Goal: Information Seeking & Learning: Find specific page/section

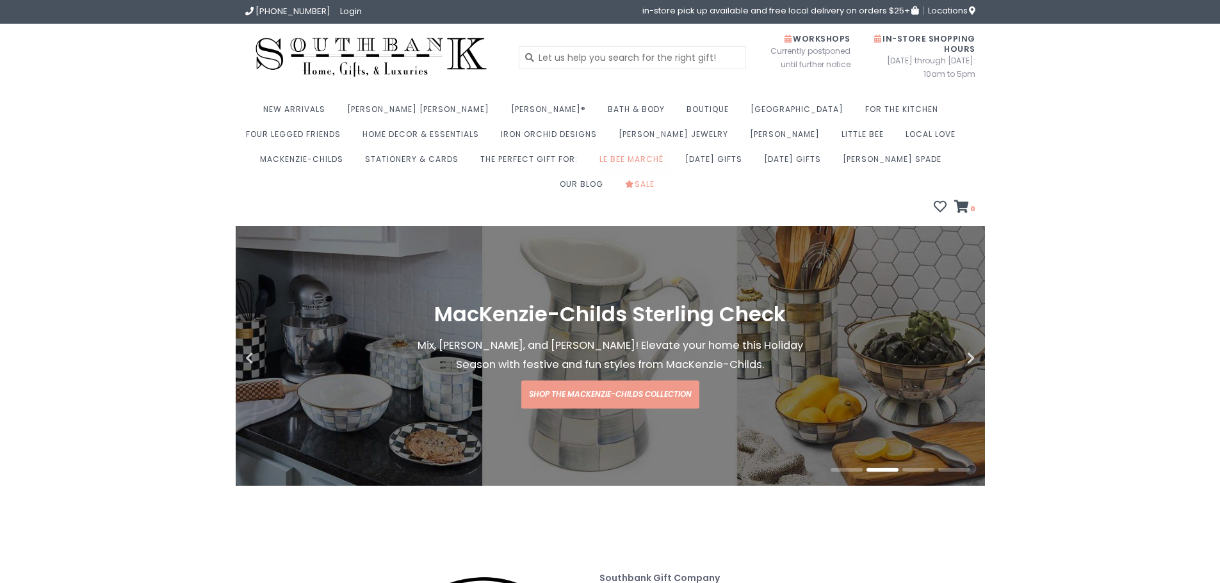
click at [599, 163] on link "Le Bee Marché" at bounding box center [634, 162] width 70 height 25
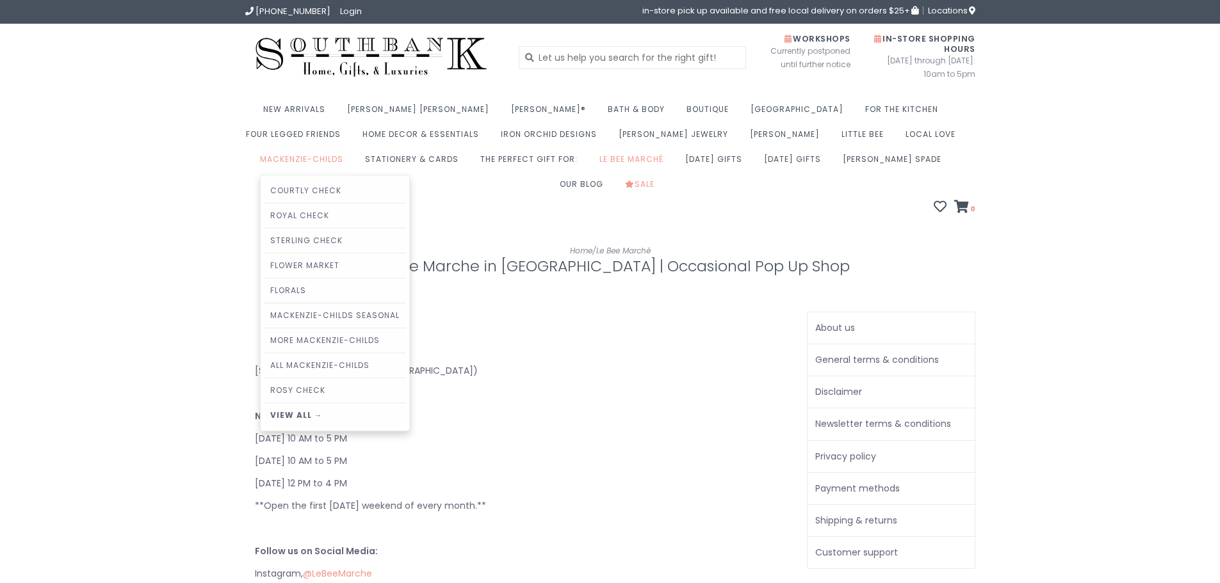
click at [350, 150] on link "MacKenzie-Childs" at bounding box center [305, 162] width 90 height 25
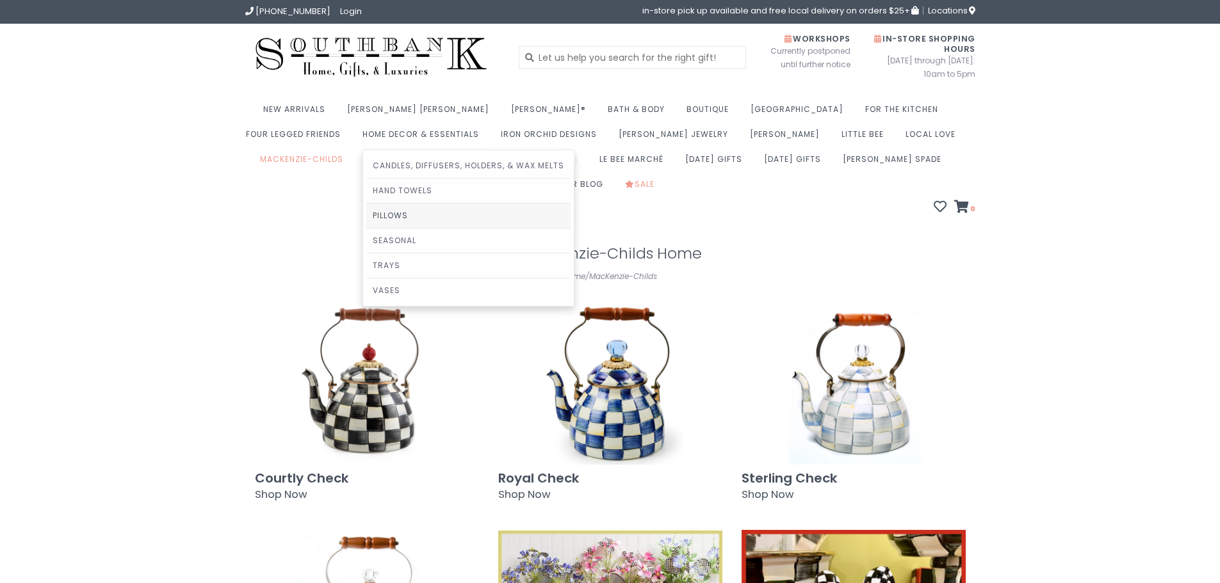
click at [366, 217] on link "Pillows" at bounding box center [468, 216] width 204 height 24
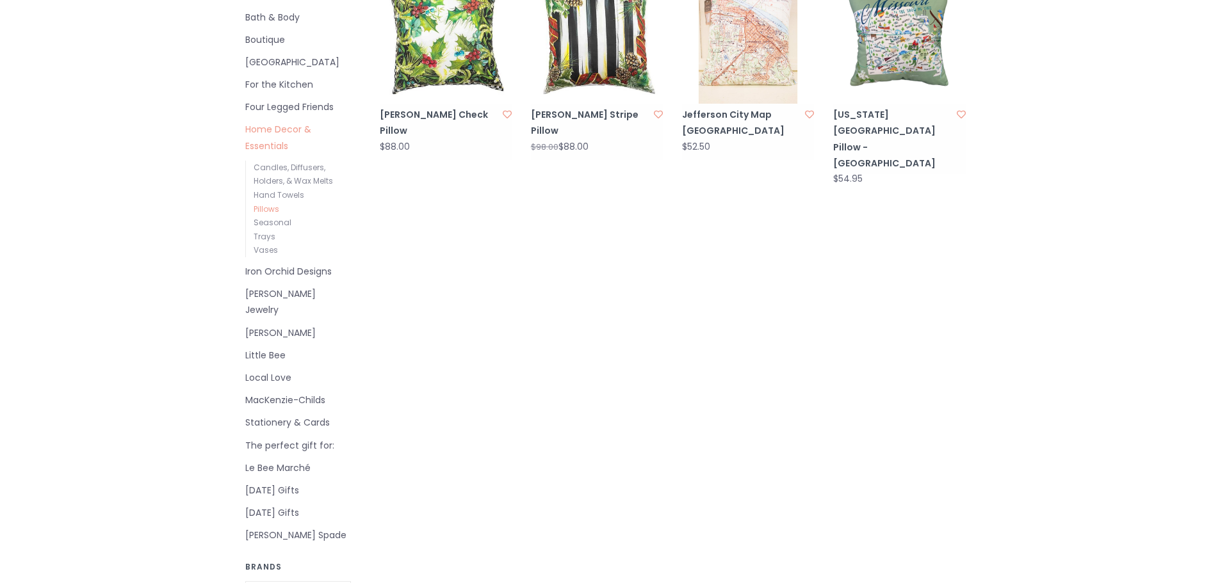
scroll to position [362, 0]
click at [287, 392] on link "MacKenzie-Childs" at bounding box center [298, 400] width 106 height 16
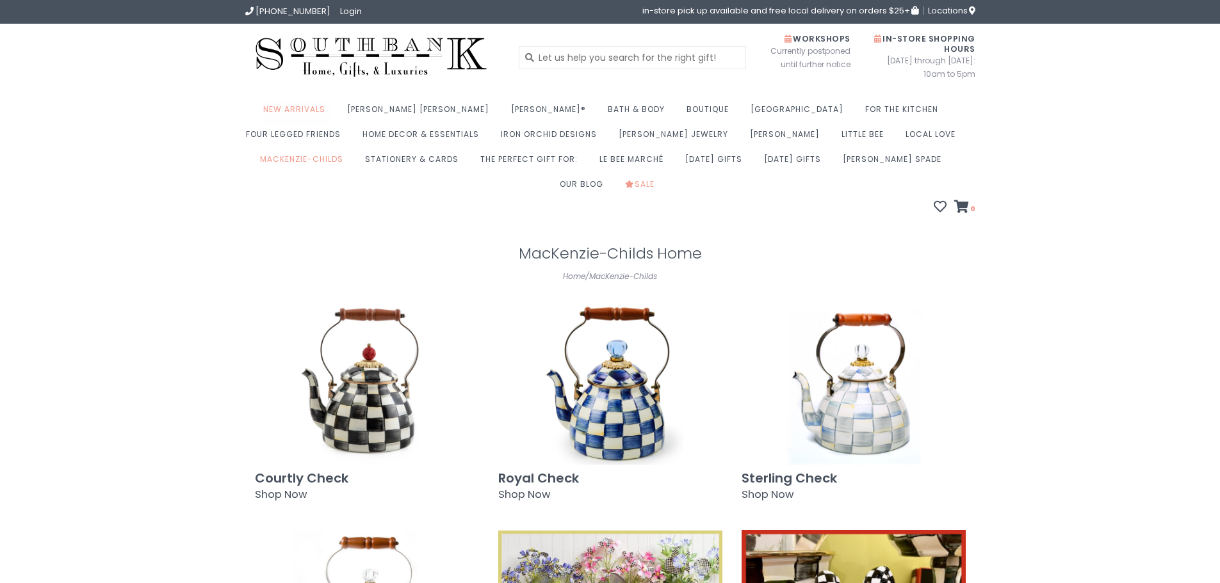
click at [309, 109] on link "New Arrivals" at bounding box center [297, 113] width 69 height 25
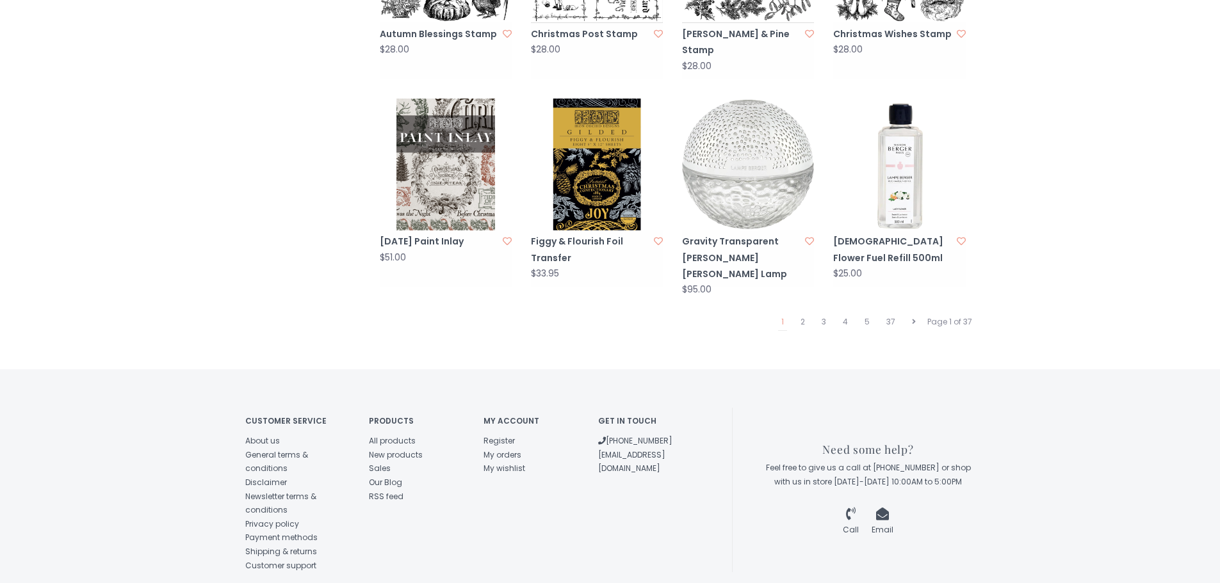
scroll to position [1301, 0]
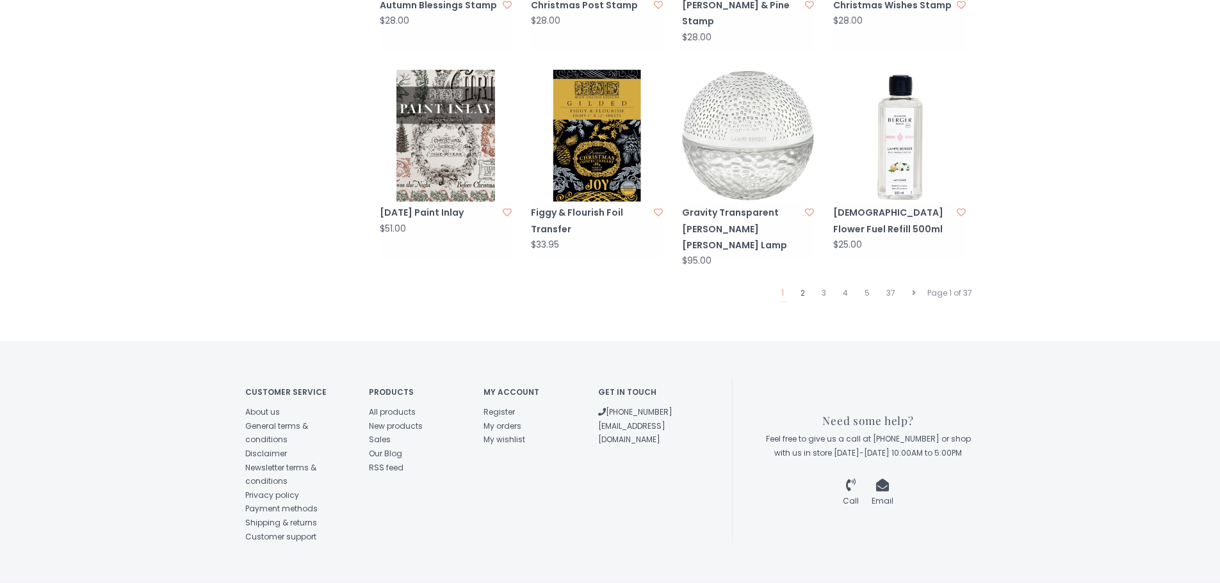
click at [806, 285] on link "2" at bounding box center [802, 293] width 11 height 17
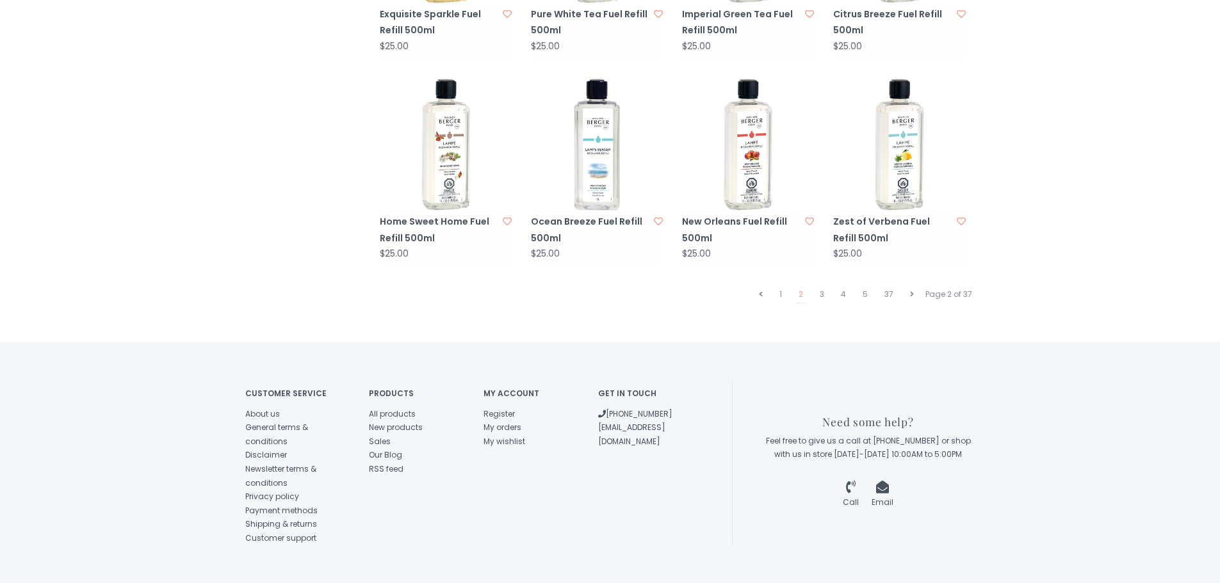
scroll to position [1293, 0]
click at [824, 286] on link "3" at bounding box center [821, 294] width 11 height 17
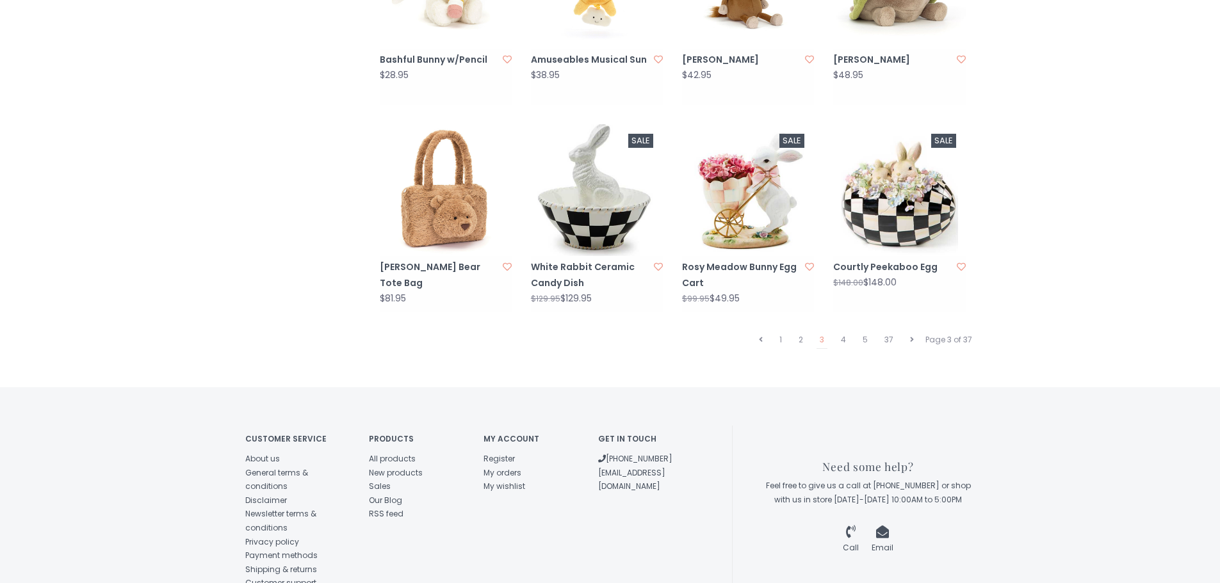
scroll to position [1278, 0]
click at [846, 331] on link "4" at bounding box center [843, 339] width 12 height 17
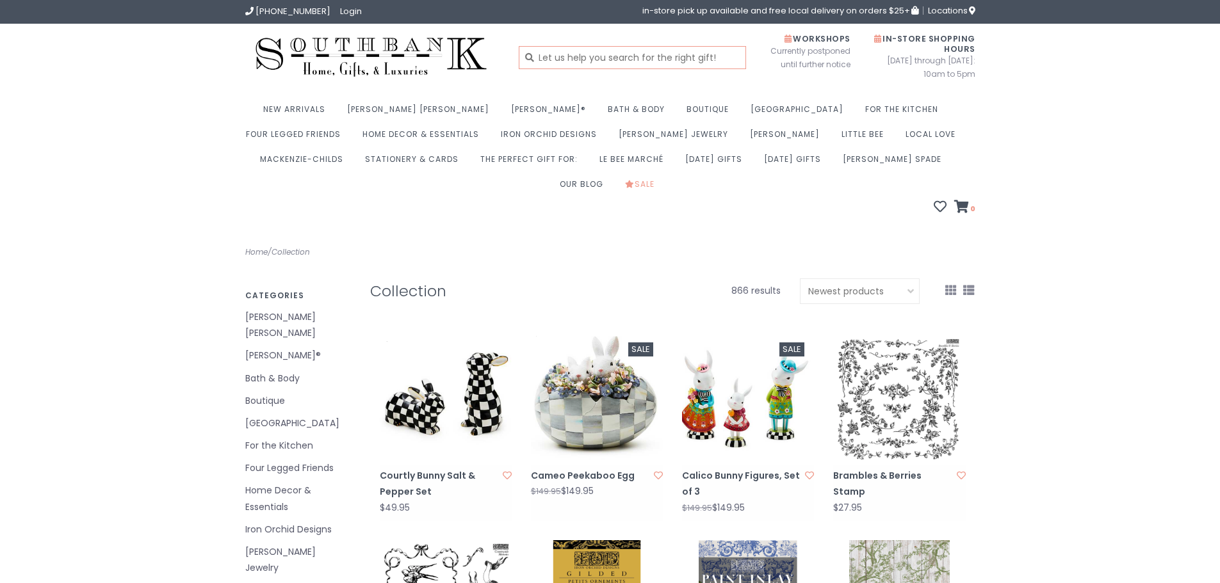
click at [648, 58] on input "text" at bounding box center [632, 57] width 227 height 23
type input "[DATE]"
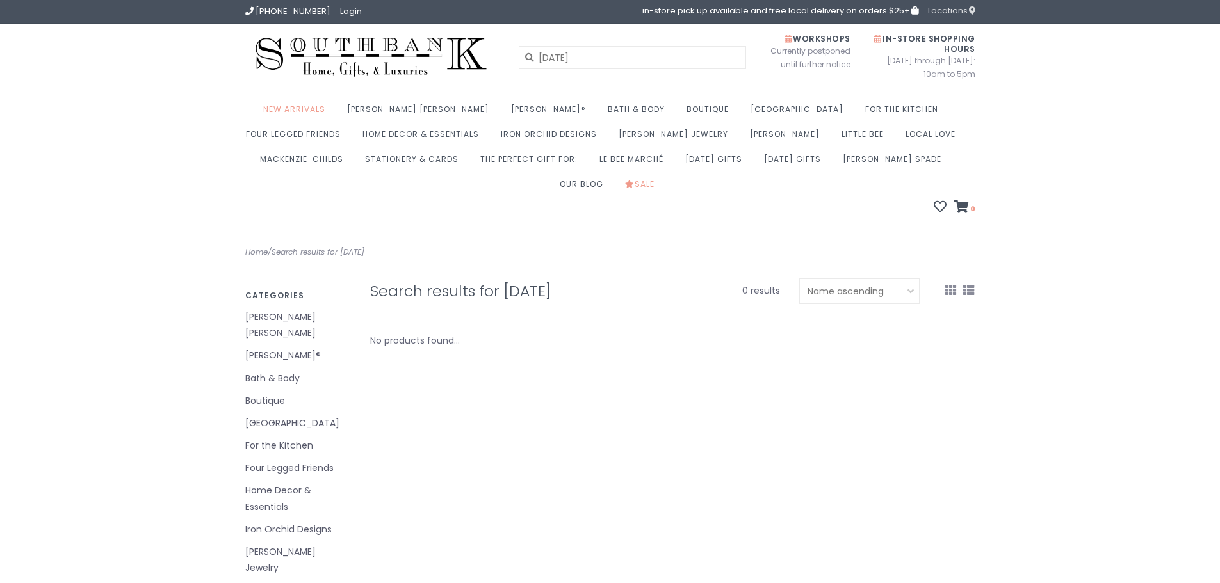
click at [952, 8] on span "Locations" at bounding box center [951, 10] width 47 height 12
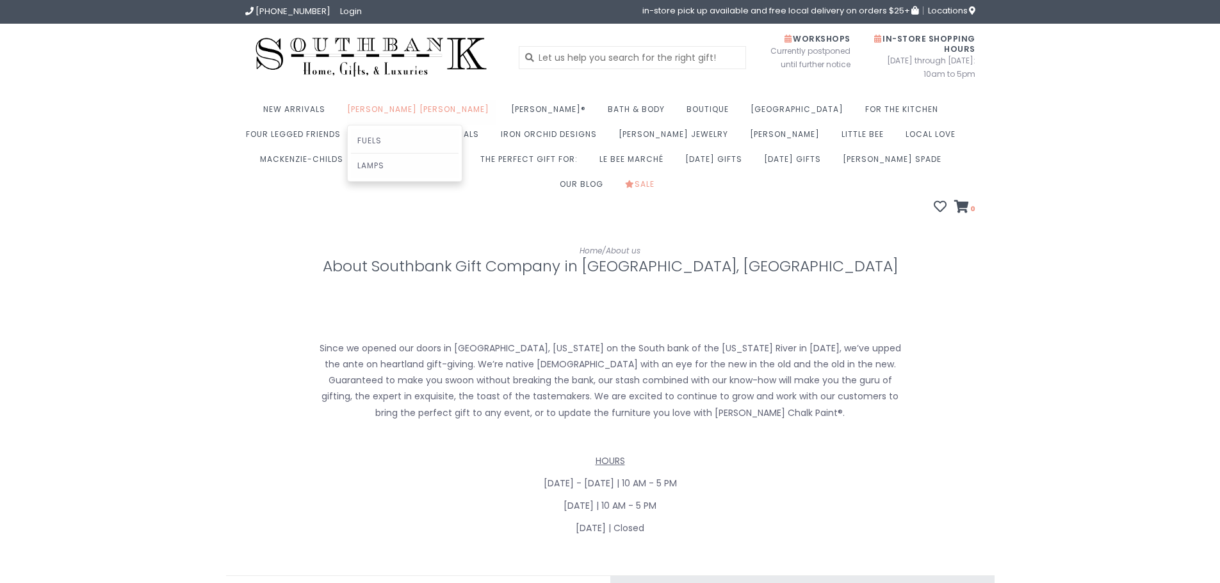
click at [387, 109] on link "[PERSON_NAME] [PERSON_NAME]" at bounding box center [421, 113] width 149 height 25
